Goal: Task Accomplishment & Management: Complete application form

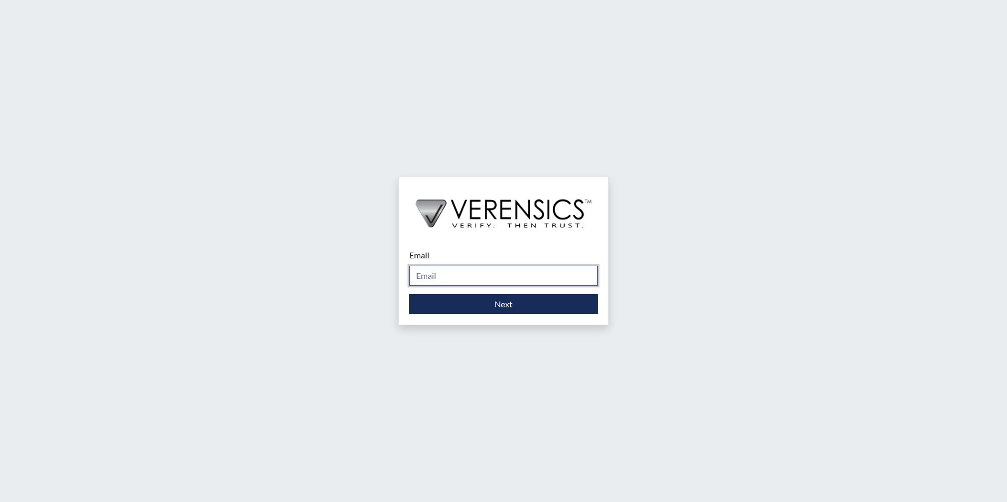
click at [481, 275] on input "Email" at bounding box center [503, 276] width 188 height 20
type input "[PERSON_NAME][EMAIL_ADDRESS][PERSON_NAME][DOMAIN_NAME]"
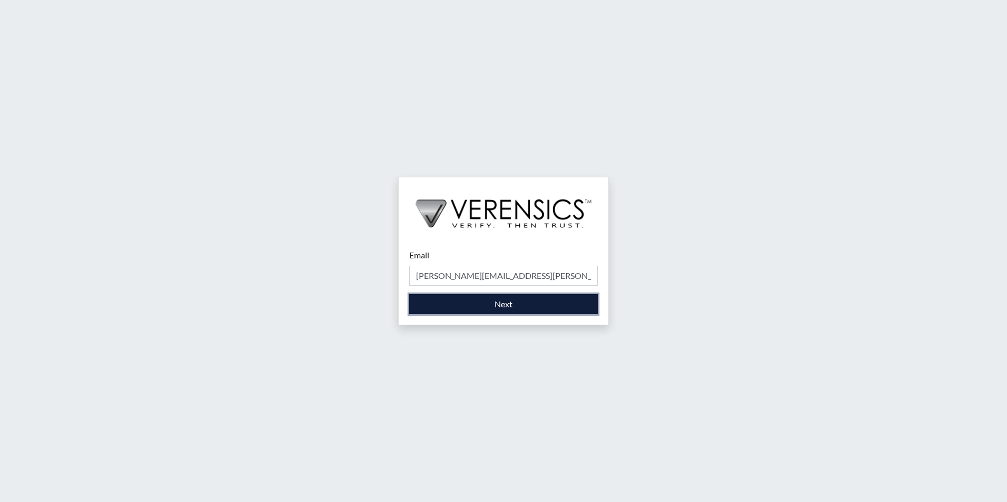
click at [468, 313] on button "Next" at bounding box center [503, 304] width 188 height 20
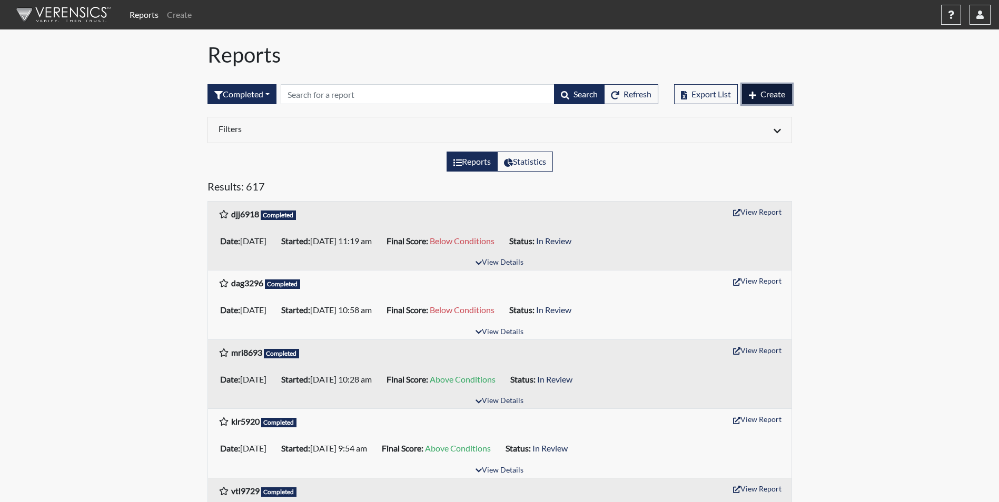
click at [763, 98] on span "Create" at bounding box center [772, 94] width 25 height 10
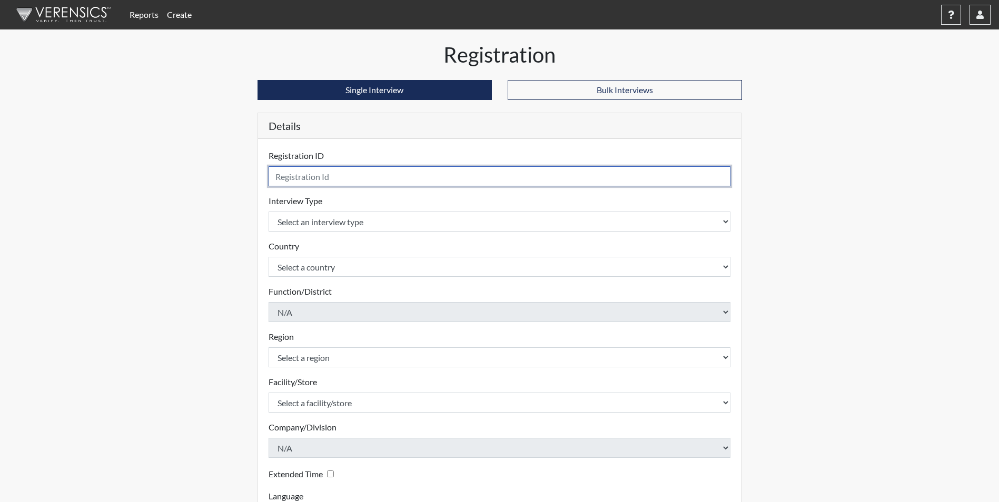
click at [324, 176] on input "text" at bounding box center [499, 176] width 462 height 20
click at [377, 175] on input "text" at bounding box center [499, 176] width 462 height 20
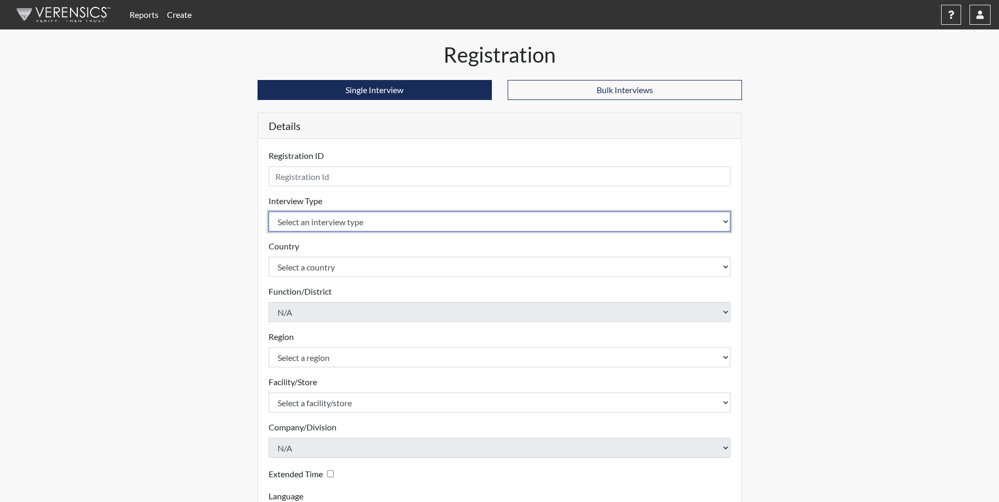
click at [365, 223] on select "Select an interview type Corrections Pre-Employment" at bounding box center [499, 222] width 462 height 20
select select "ff733e93-e1bf-11ea-9c9f-0eff0cf7eb8f"
click at [268, 212] on select "Select an interview type Corrections Pre-Employment" at bounding box center [499, 222] width 462 height 20
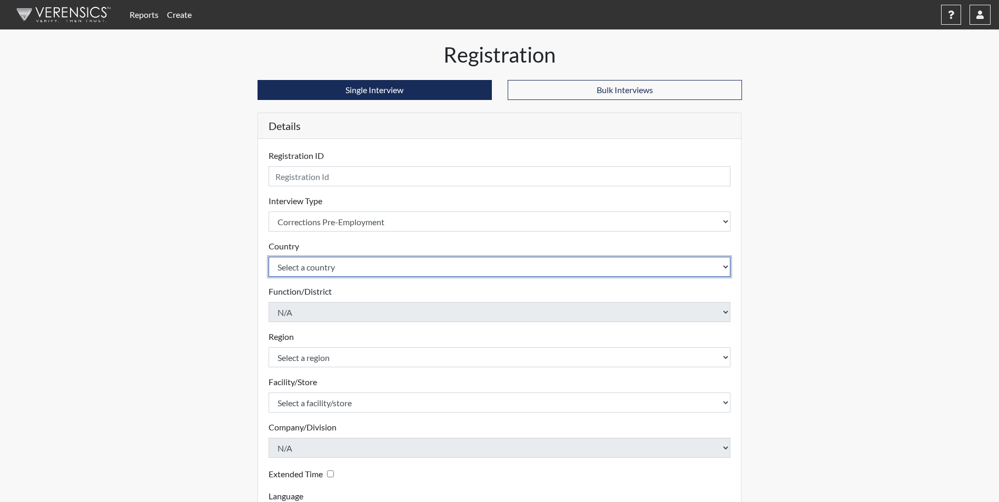
click at [337, 270] on select "Select a country [GEOGRAPHIC_DATA] [GEOGRAPHIC_DATA]" at bounding box center [499, 267] width 462 height 20
select select "united-states-of-[GEOGRAPHIC_DATA]"
click at [268, 257] on select "Select a country [GEOGRAPHIC_DATA] [GEOGRAPHIC_DATA]" at bounding box center [499, 267] width 462 height 20
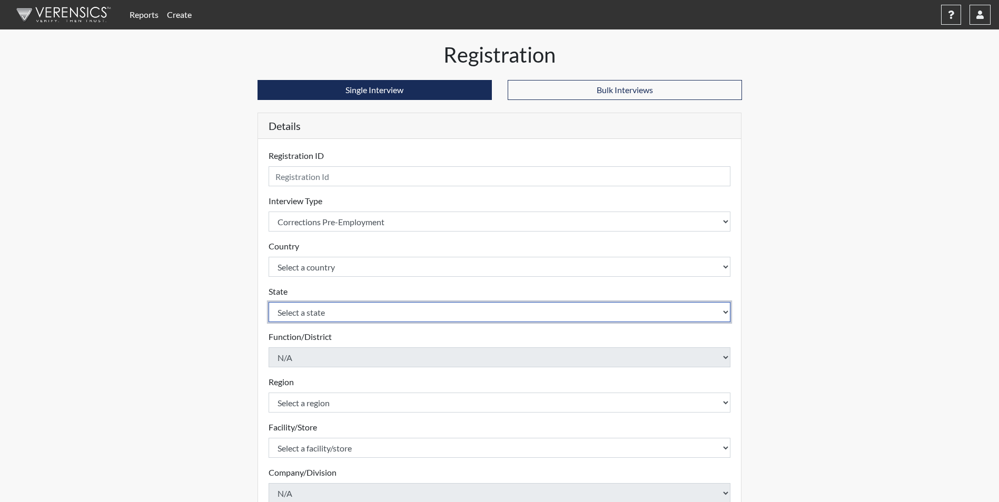
click at [313, 317] on select "Select a state [US_STATE] [US_STATE] [US_STATE] [US_STATE] [US_STATE] [US_STATE…" at bounding box center [499, 312] width 462 height 20
select select "GA"
click at [268, 302] on select "Select a state [US_STATE] [US_STATE] [US_STATE] [US_STATE] [US_STATE] [US_STATE…" at bounding box center [499, 312] width 462 height 20
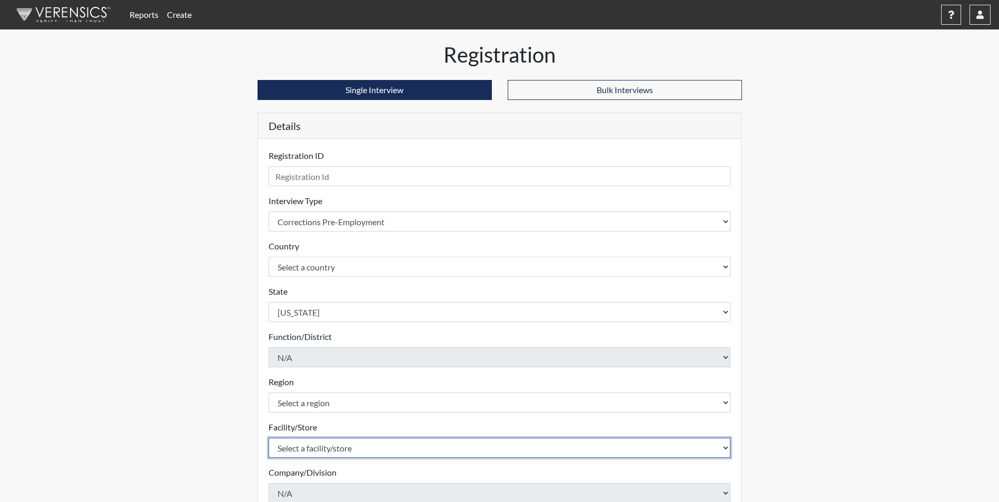
click at [343, 445] on select "Select a facility/store [PERSON_NAME] [PERSON_NAME] PSATC" at bounding box center [499, 448] width 462 height 20
select select "2bf4b575-5263-4093-9a0c-a4d6e4f1d94a"
click at [268, 438] on select "Select a facility/store [PERSON_NAME] [PERSON_NAME] PSATC" at bounding box center [499, 448] width 462 height 20
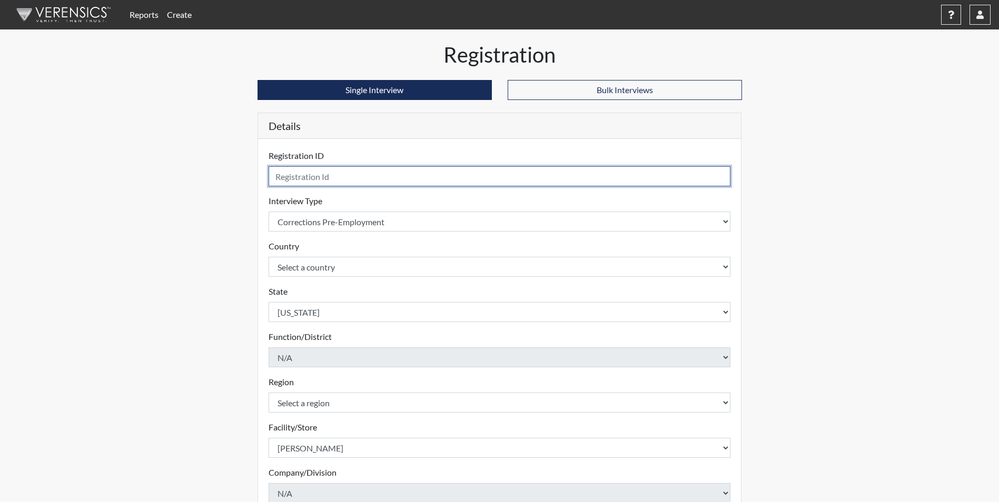
click at [315, 181] on input "text" at bounding box center [499, 176] width 462 height 20
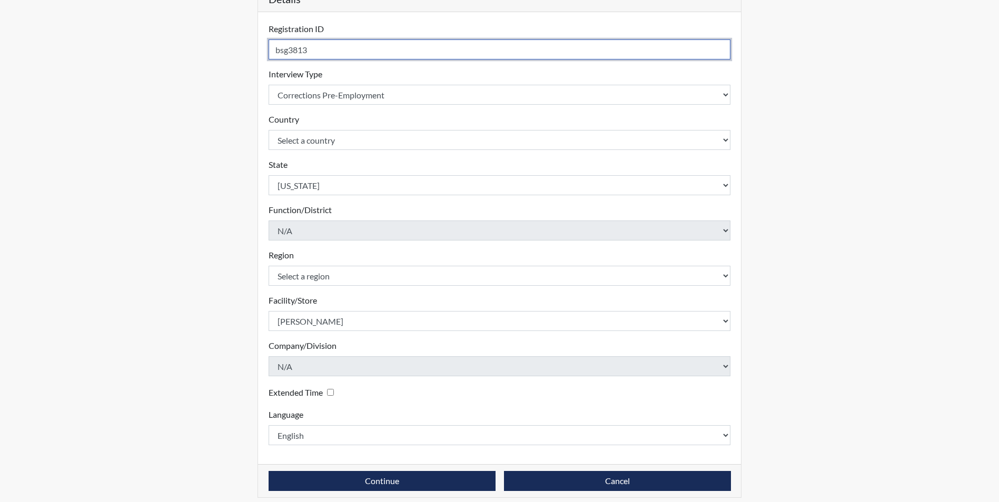
scroll to position [135, 0]
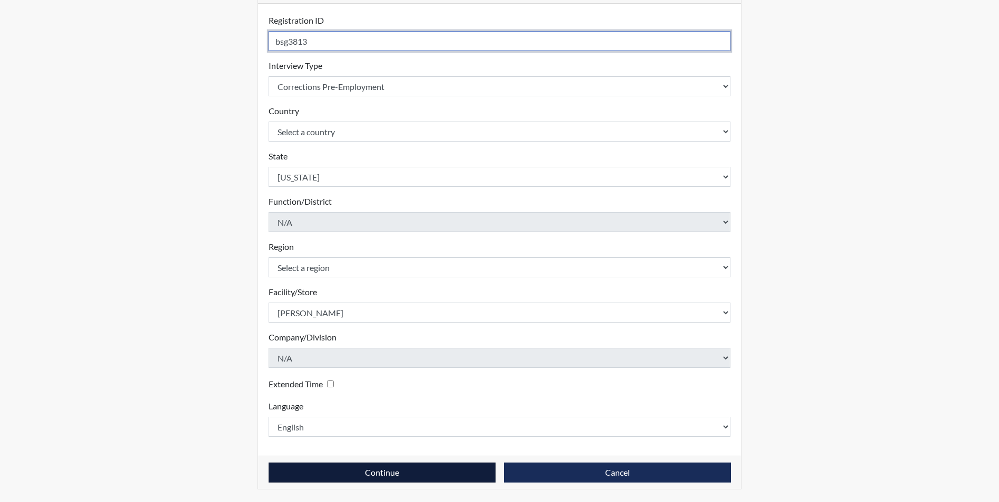
type input "bsg3813"
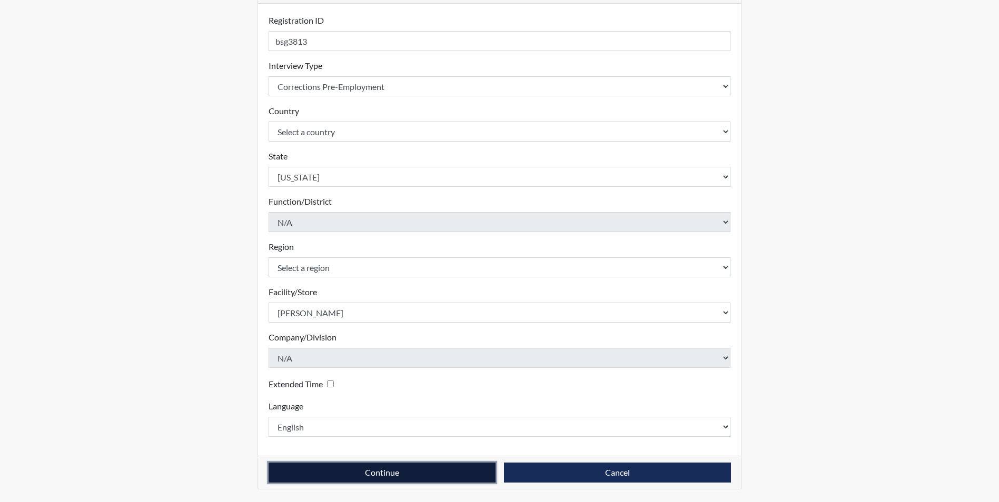
click at [405, 470] on button "Continue" at bounding box center [381, 473] width 227 height 20
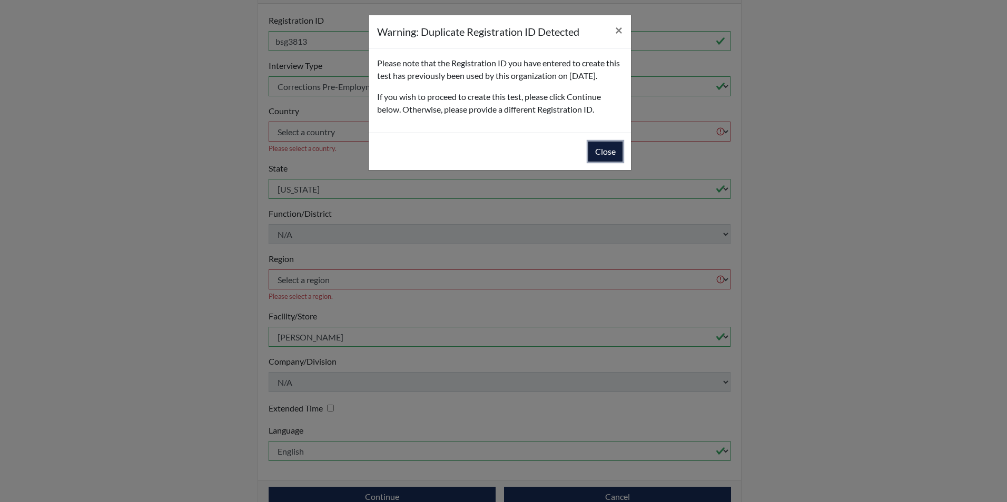
click at [598, 161] on button "Close" at bounding box center [605, 152] width 34 height 20
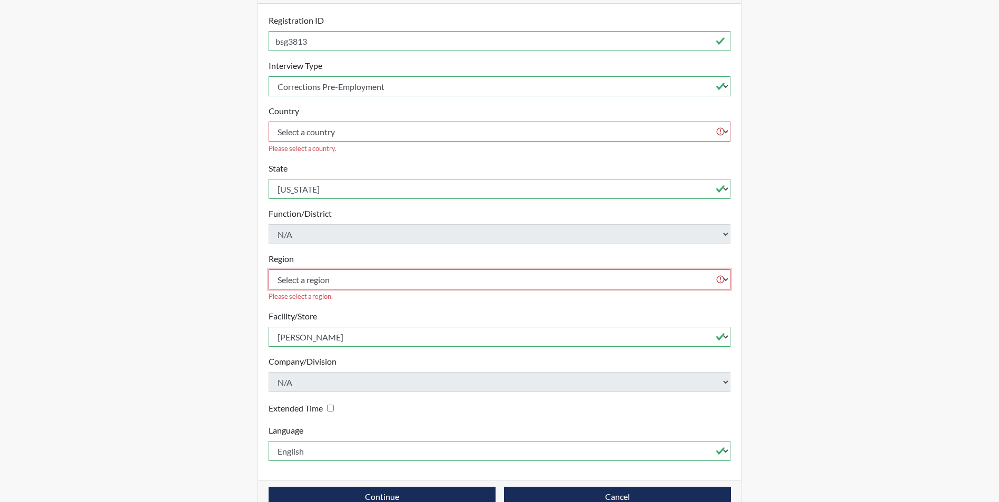
click at [380, 270] on select "Select a region [GEOGRAPHIC_DATA]" at bounding box center [499, 280] width 462 height 20
select select "51976826-f18e-4b67-8d3b-b0a0fa2f97ff"
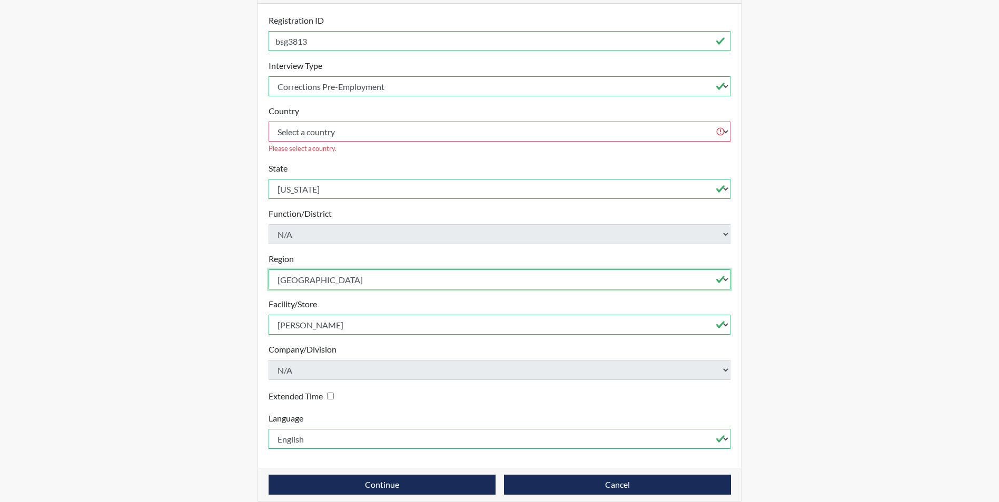
click at [268, 270] on select "Select a region [GEOGRAPHIC_DATA]" at bounding box center [499, 280] width 462 height 20
click at [366, 476] on button "Continue" at bounding box center [381, 485] width 227 height 20
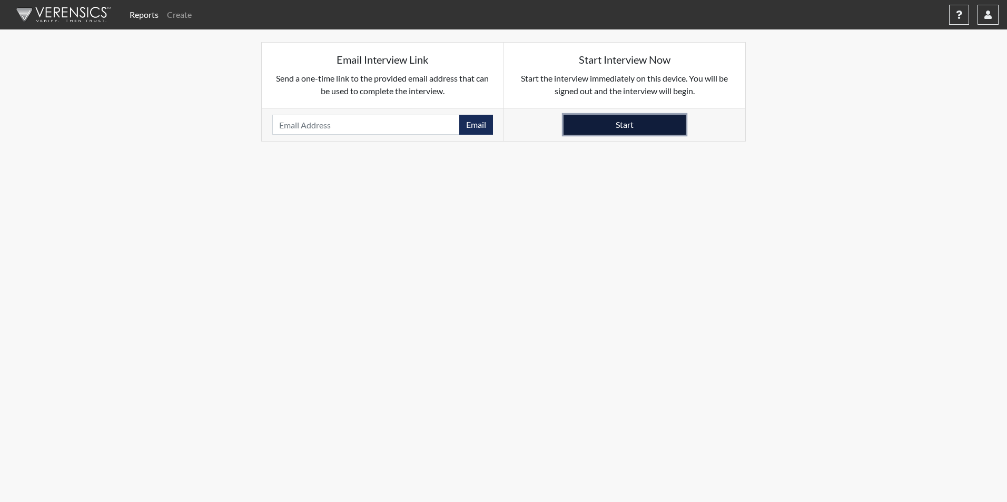
click at [625, 125] on button "Start" at bounding box center [624, 125] width 122 height 20
